Goal: Task Accomplishment & Management: Use online tool/utility

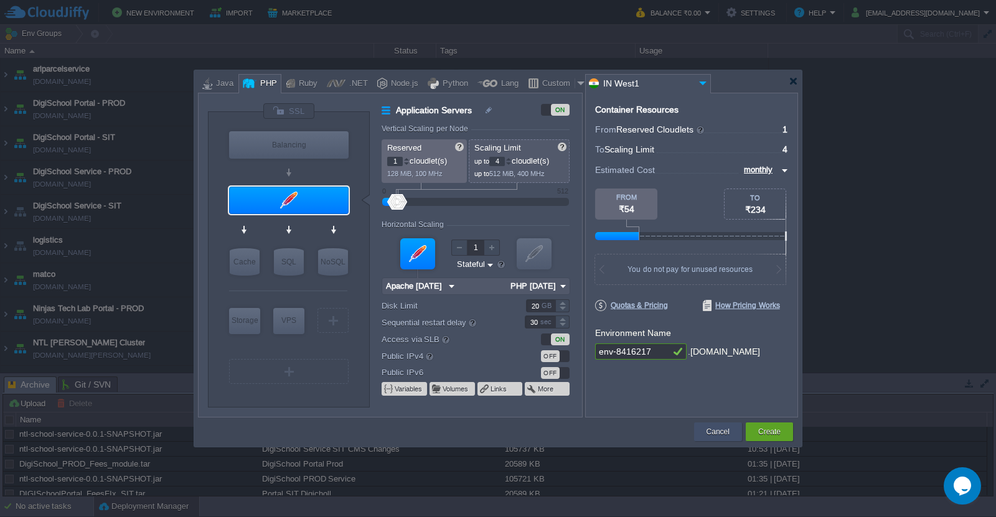
click at [723, 435] on button "Cancel" at bounding box center [718, 432] width 23 height 12
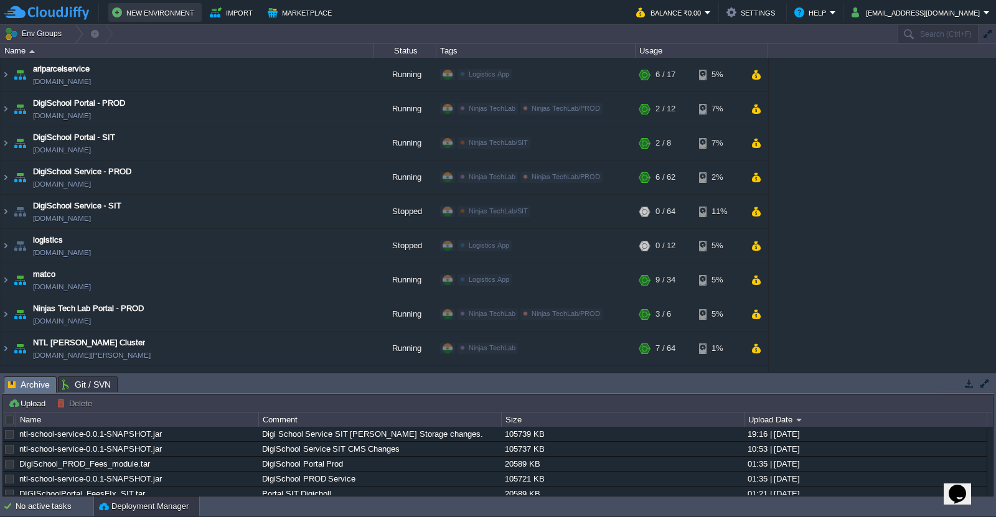
click at [164, 14] on button "New Environment" at bounding box center [155, 12] width 86 height 15
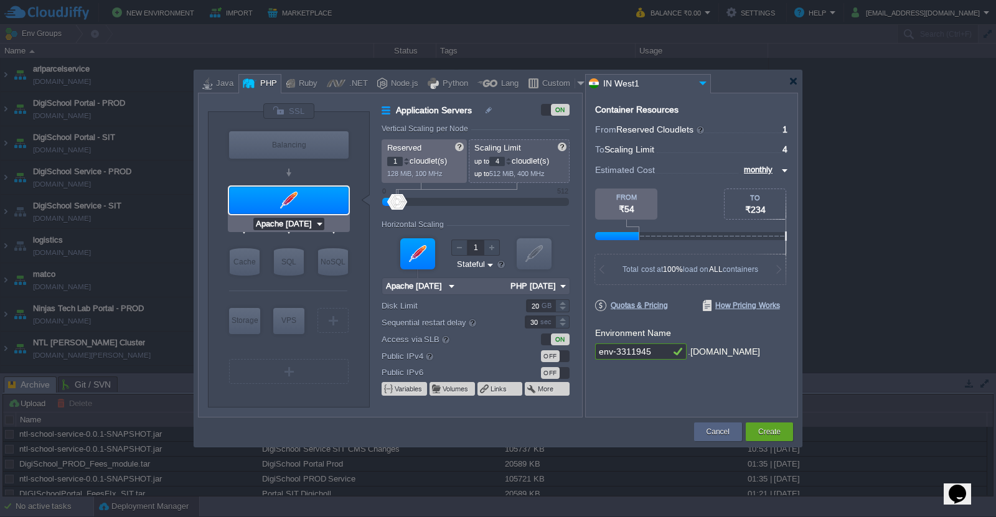
click at [313, 226] on input "Apache [DATE]" at bounding box center [284, 224] width 62 height 12
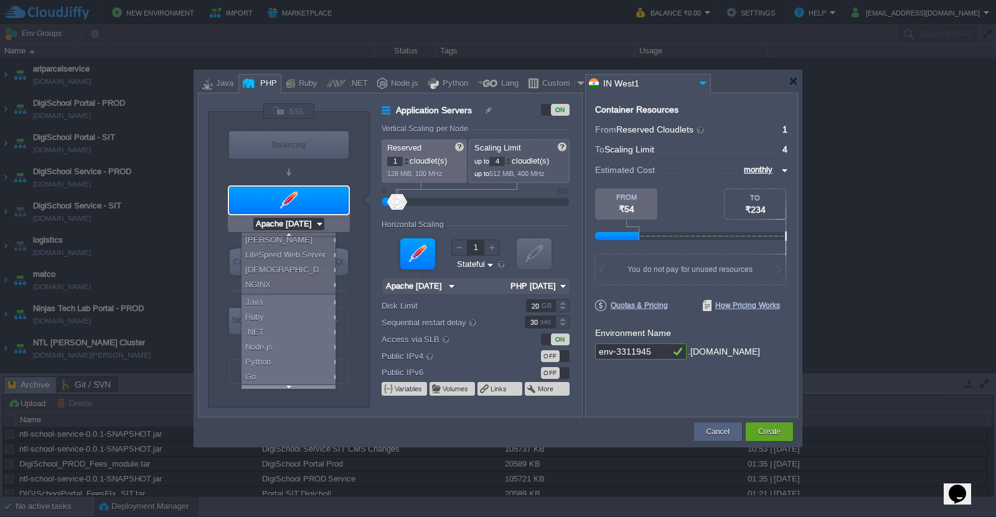
click at [304, 385] on div at bounding box center [289, 387] width 94 height 4
click at [304, 385] on div "Apache [PERSON_NAME] LiteSpeed Web Server LLSMP NGINX Java Ruby .NET Node.js Py…" at bounding box center [288, 310] width 95 height 157
click at [304, 385] on div "More..." at bounding box center [291, 381] width 98 height 15
click at [304, 385] on div at bounding box center [289, 387] width 98 height 4
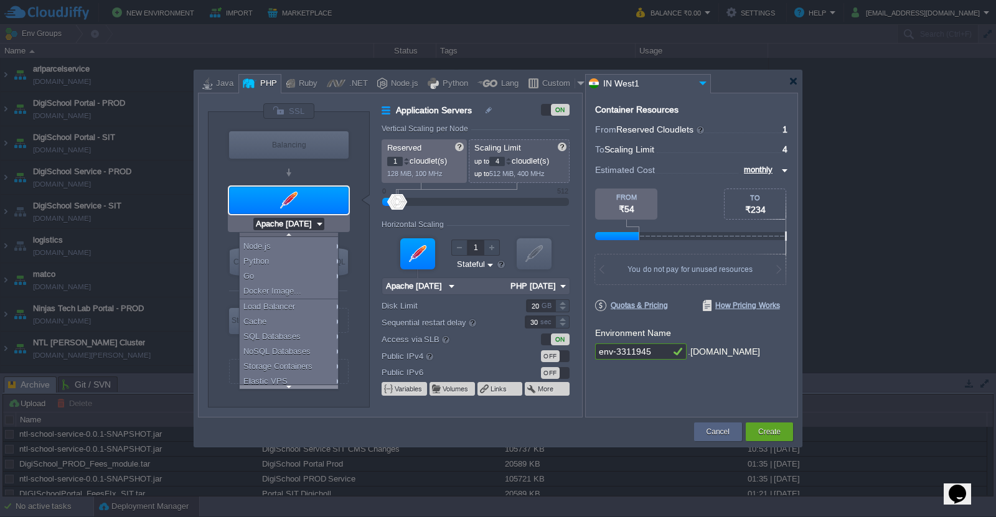
click at [304, 385] on div at bounding box center [289, 387] width 98 height 4
click at [304, 385] on div "Extra Services" at bounding box center [291, 381] width 103 height 15
type input "Extra Services"
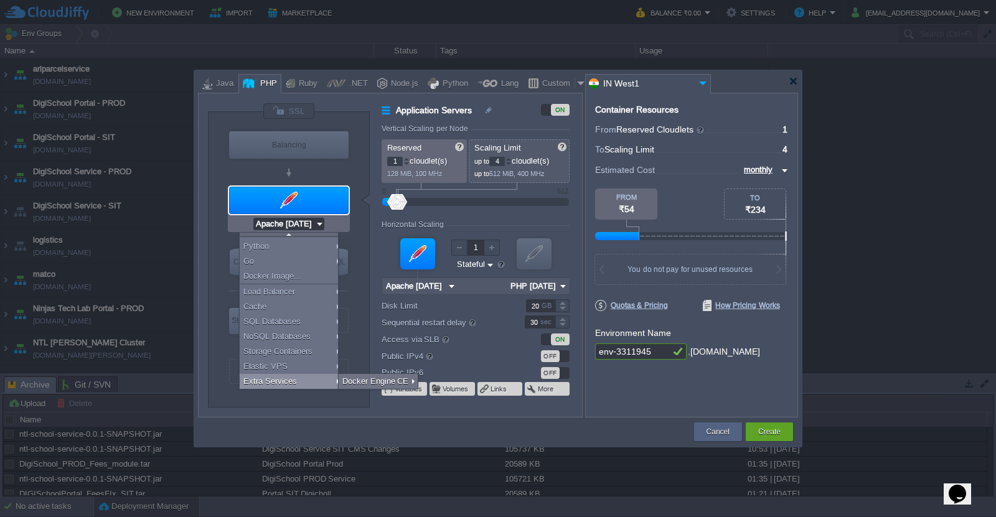
type input "6"
type input "Docker Engine CE 27.5.1"
type input "27.5.1-almalin..."
type input "Stateless"
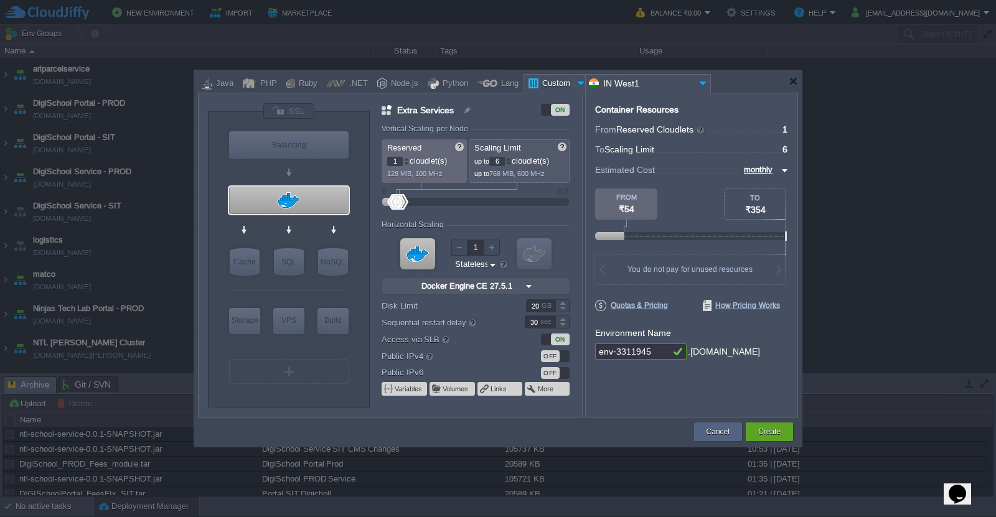
click at [304, 385] on div "VM" at bounding box center [288, 371] width 123 height 31
type input "Docker Engine CE 27.5.1"
click at [326, 225] on input "Docker Engine CE 27.5.1" at bounding box center [283, 224] width 103 height 12
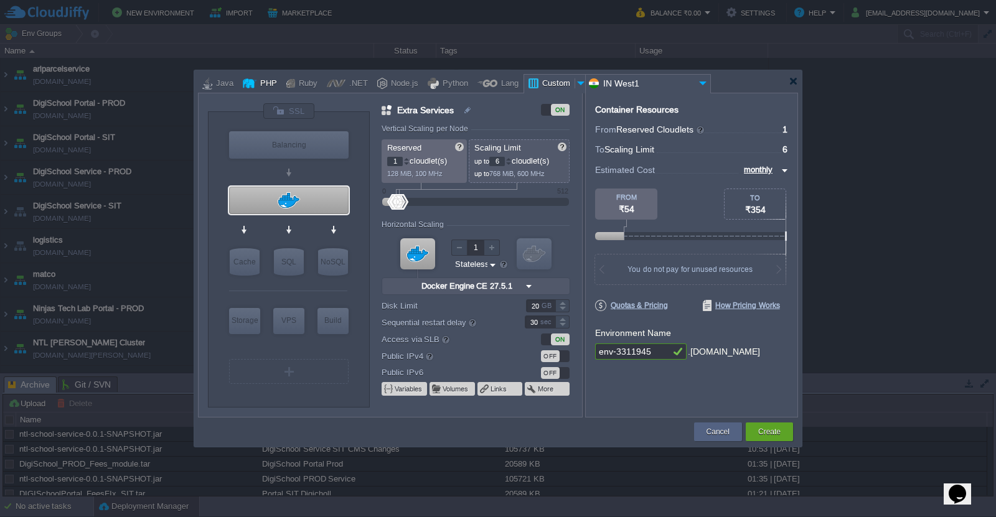
click at [259, 80] on div "PHP" at bounding box center [266, 84] width 21 height 19
type input "Application Servers"
type input "4"
type input "Apache [DATE]"
type input "PHP [DATE]"
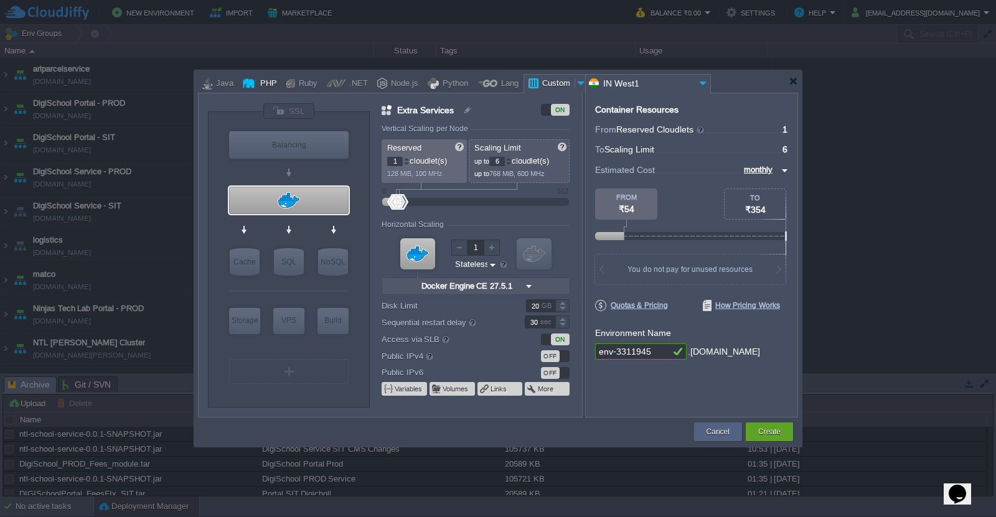
type input "Stateful"
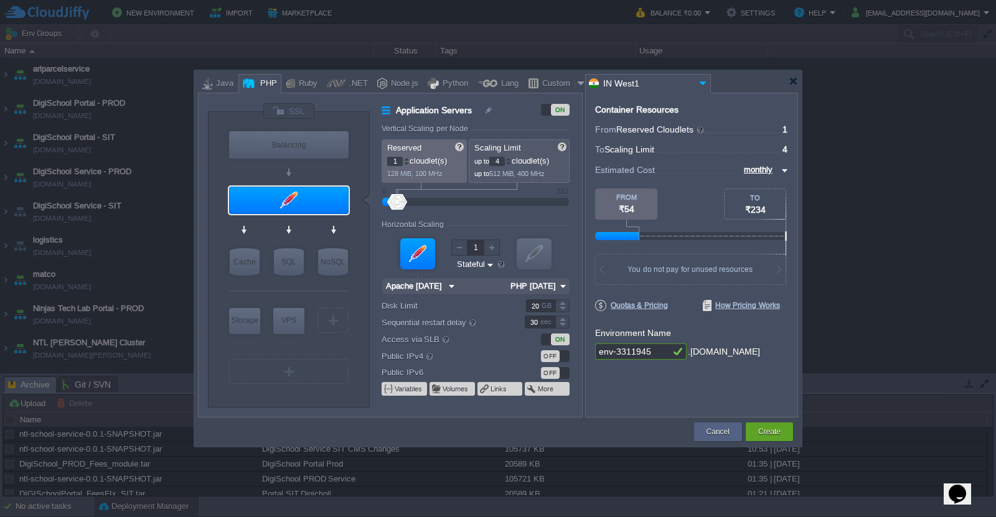
type input "Apache [DATE]"
click at [709, 429] on button "Cancel" at bounding box center [718, 432] width 23 height 12
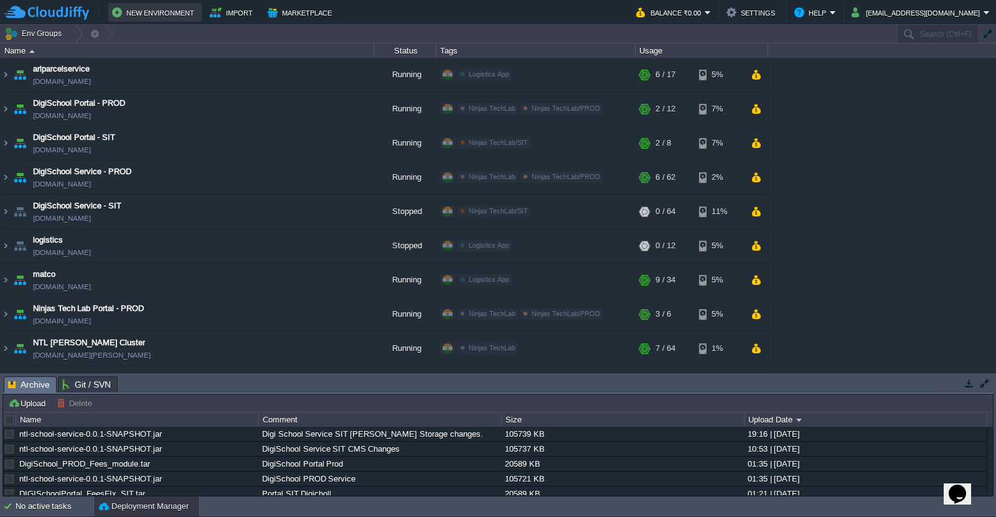
click at [171, 12] on button "New Environment" at bounding box center [155, 12] width 86 height 15
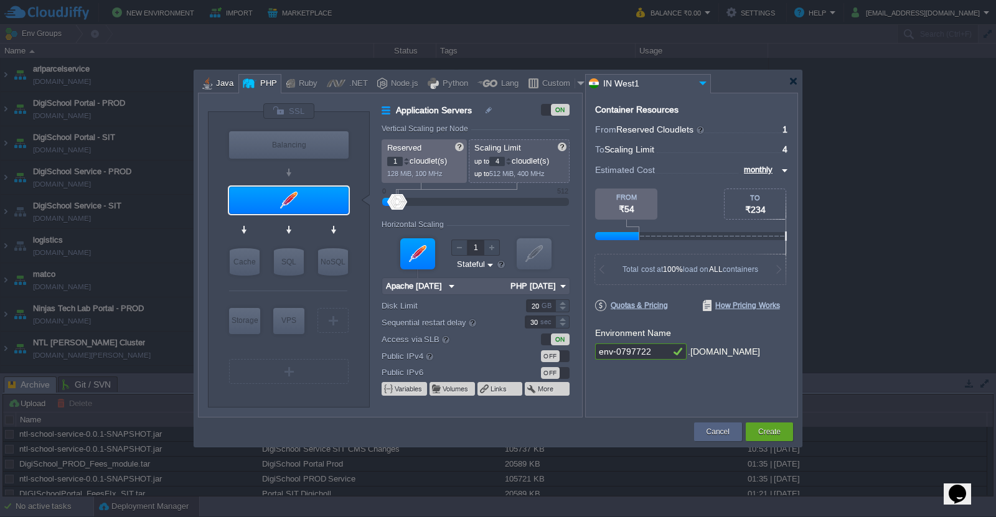
click at [211, 84] on div at bounding box center [207, 83] width 10 height 19
type input "Application Servers"
type input "6"
type input "Tomcat 11.0.10"
type input "Oracle OpenJD..."
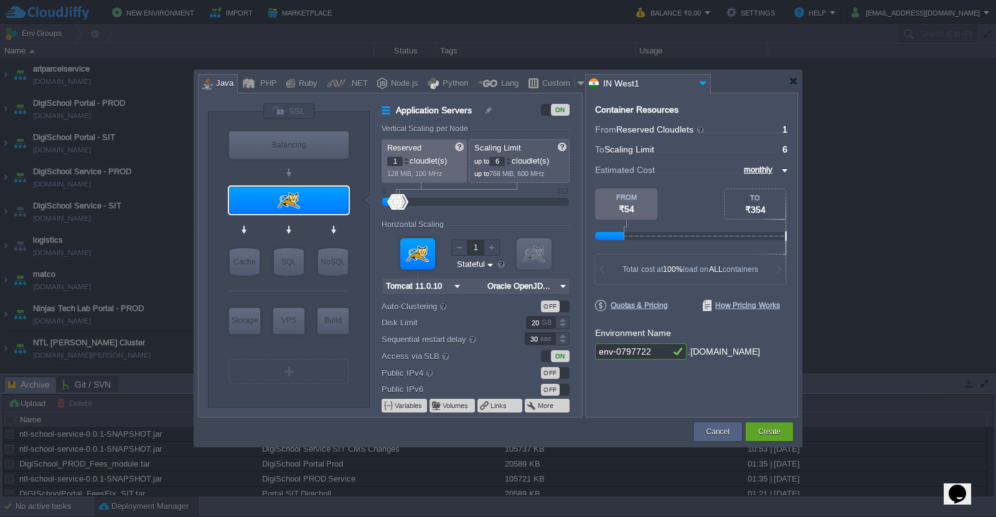
type input "Tomcat 11.0.10"
click at [318, 225] on img at bounding box center [321, 224] width 9 height 12
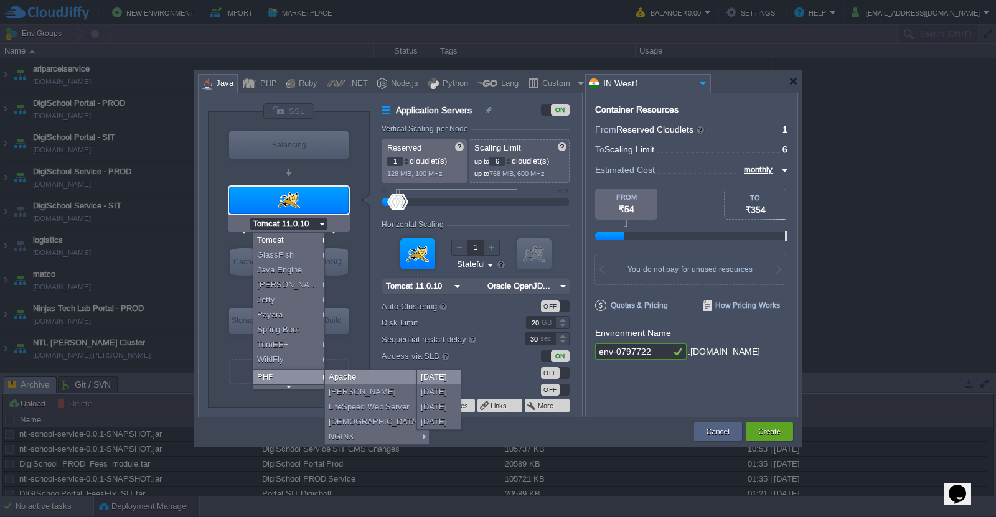
click at [436, 377] on div "[DATE]" at bounding box center [439, 377] width 44 height 15
type input "Application Servers"
type input "4"
type input "Apache [DATE]"
type input "PHP [DATE]"
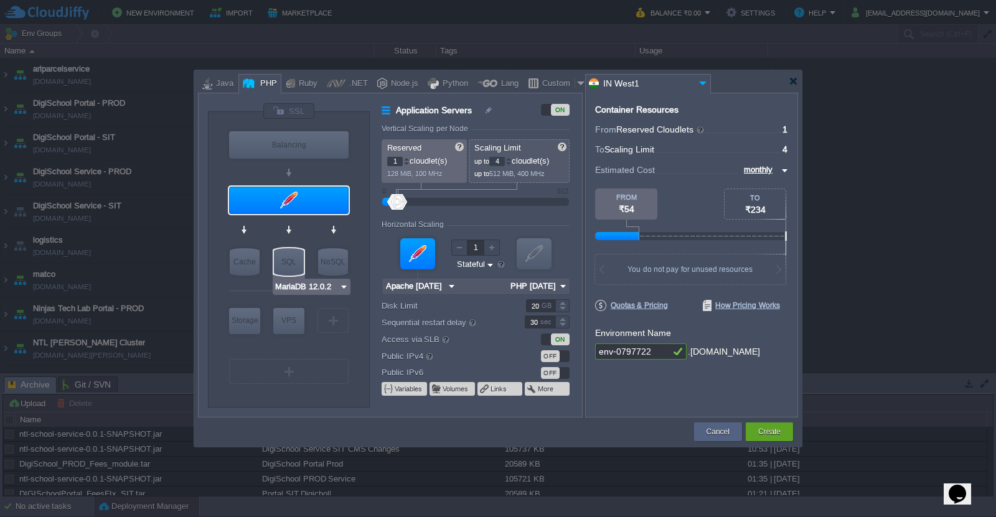
click at [344, 287] on img at bounding box center [343, 287] width 9 height 12
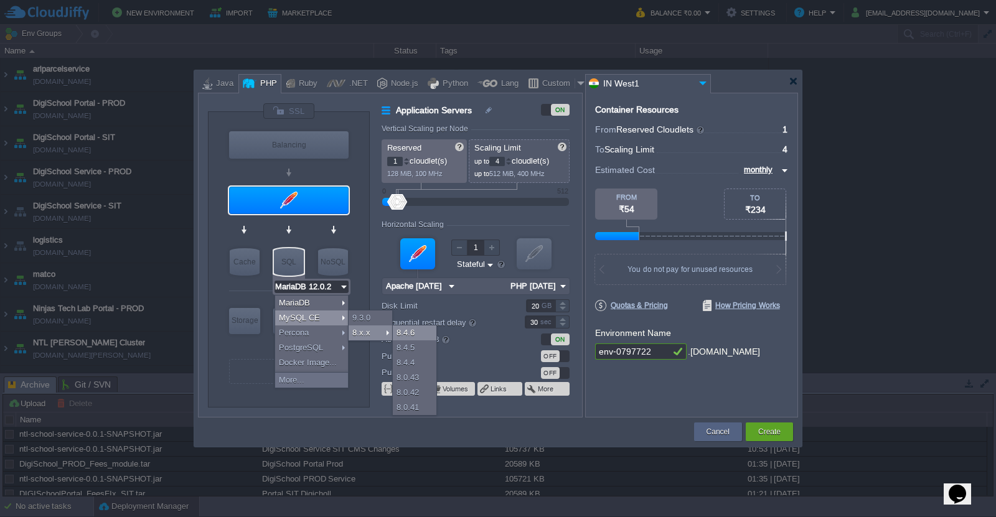
click at [414, 332] on div "8.4.6" at bounding box center [415, 333] width 44 height 15
type input "MySQL CE 8.4.6"
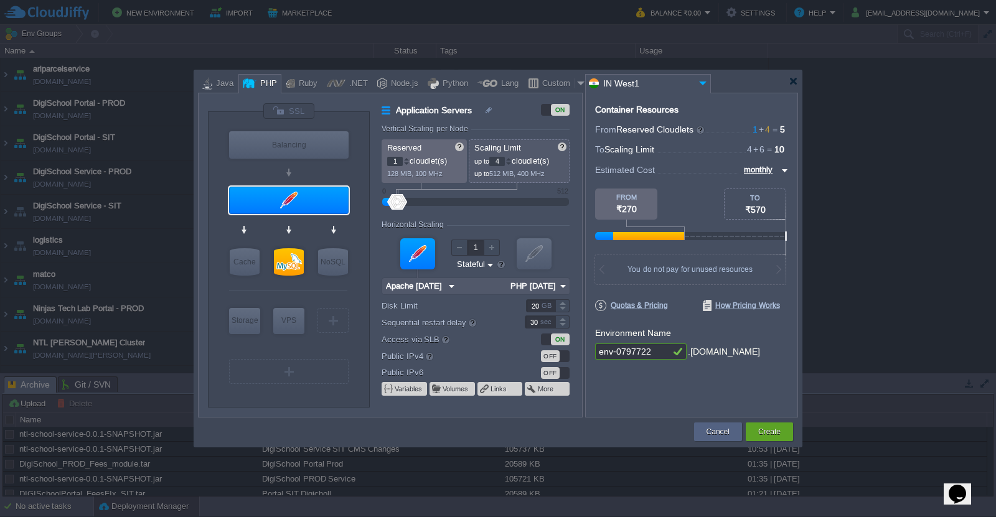
drag, startPoint x: 656, startPoint y: 354, endPoint x: 586, endPoint y: 352, distance: 70.4
click at [586, 352] on div "Container Resources From Reserved Cloudlets 1 + 4 ... = 5 not added To Scaling …" at bounding box center [691, 255] width 213 height 325
type input "knoxdarcy"
type input "NGINX 1.28.0"
type input "knoxdarcy"
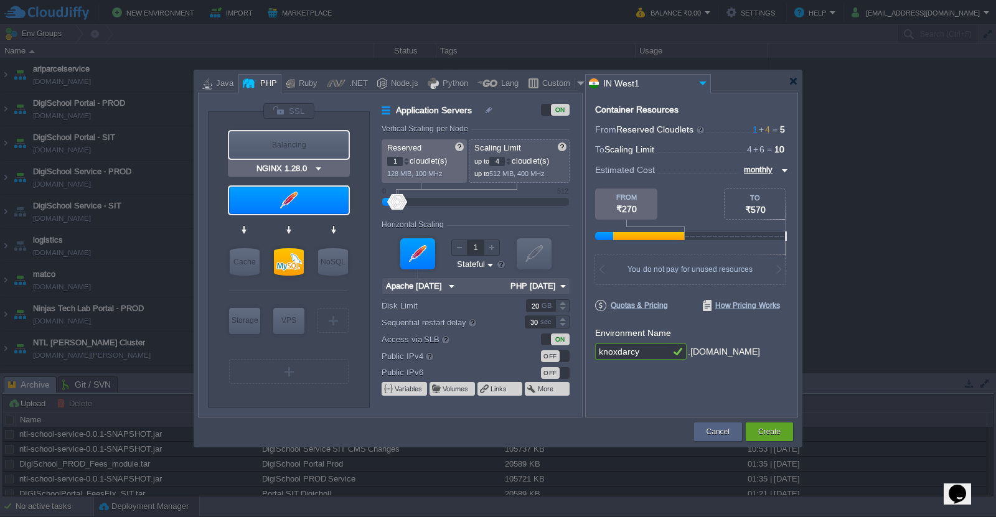
click at [317, 164] on img at bounding box center [318, 168] width 9 height 12
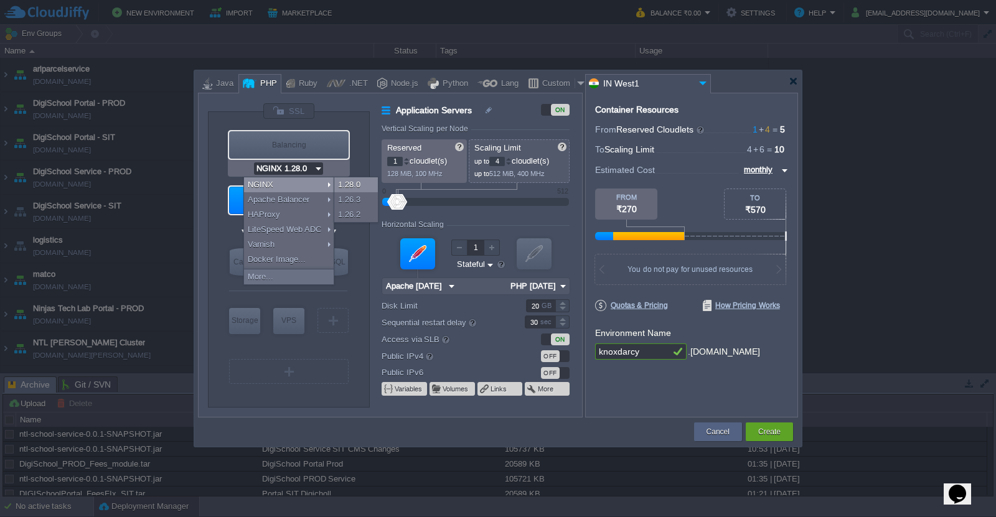
click at [355, 185] on div "1.28.0" at bounding box center [356, 184] width 44 height 15
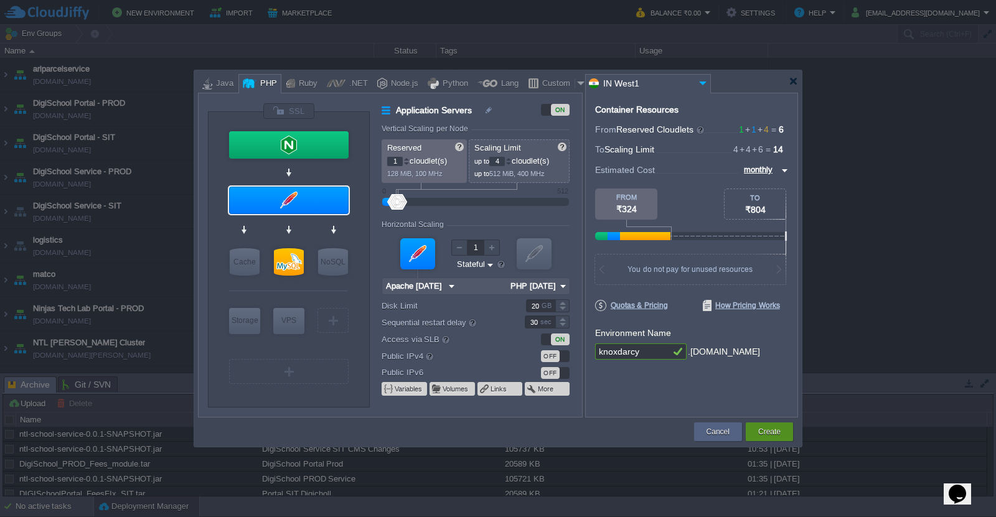
click at [769, 431] on button "Create" at bounding box center [769, 432] width 22 height 12
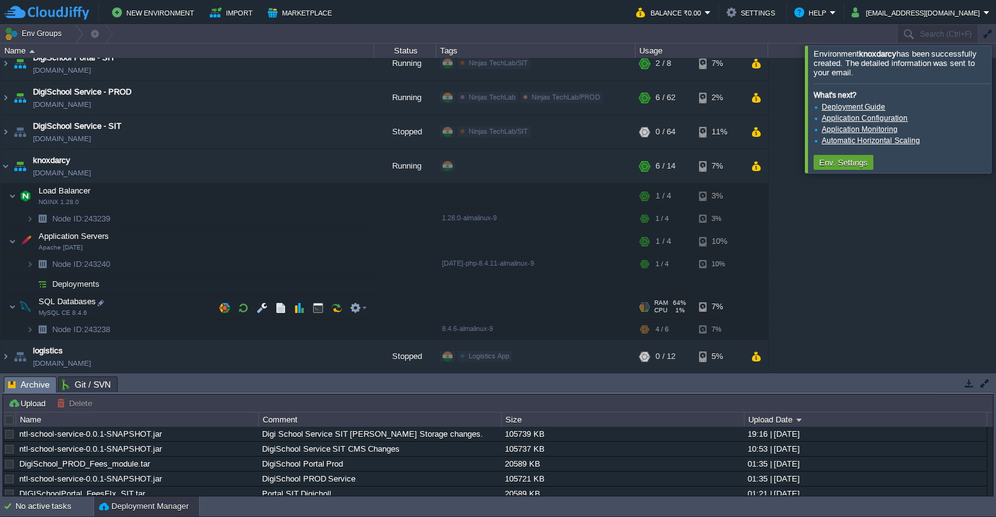
scroll to position [79, 0]
